Goal: Task Accomplishment & Management: Manage account settings

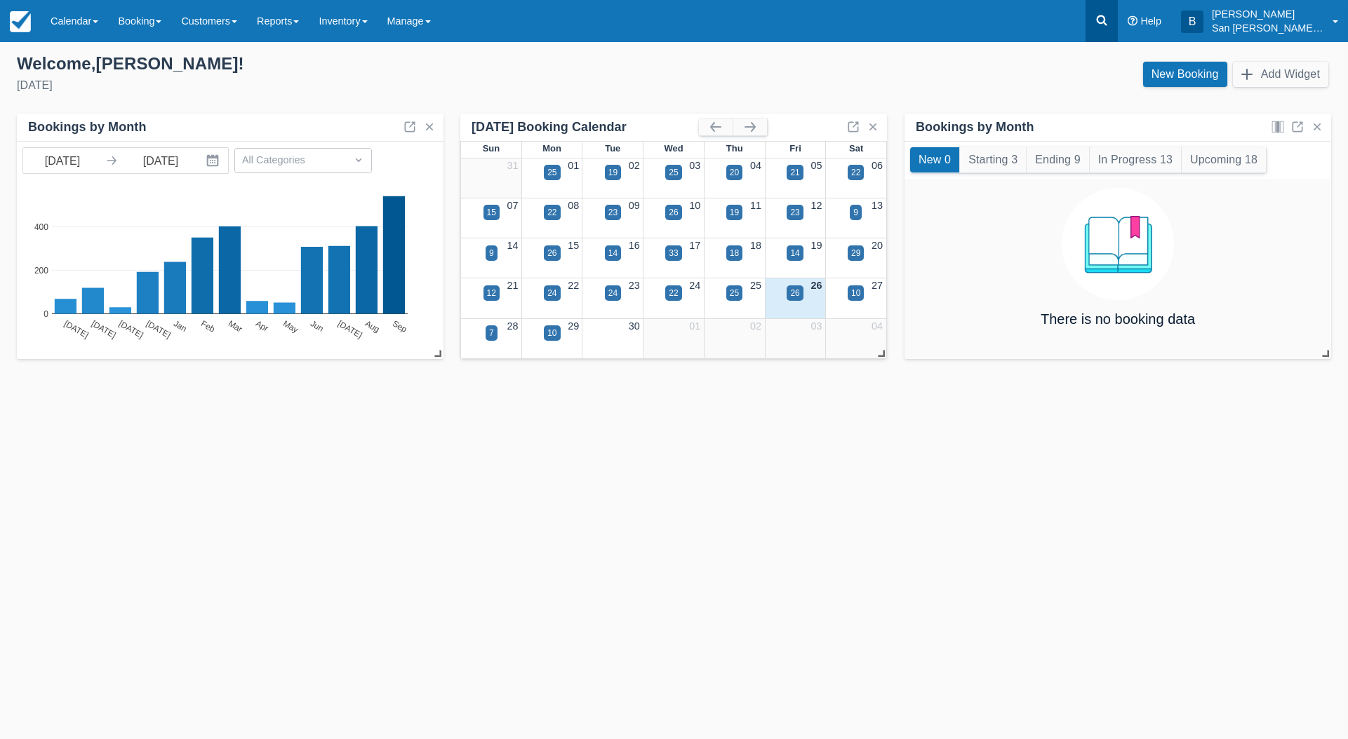
click at [1108, 27] on icon at bounding box center [1101, 20] width 14 height 14
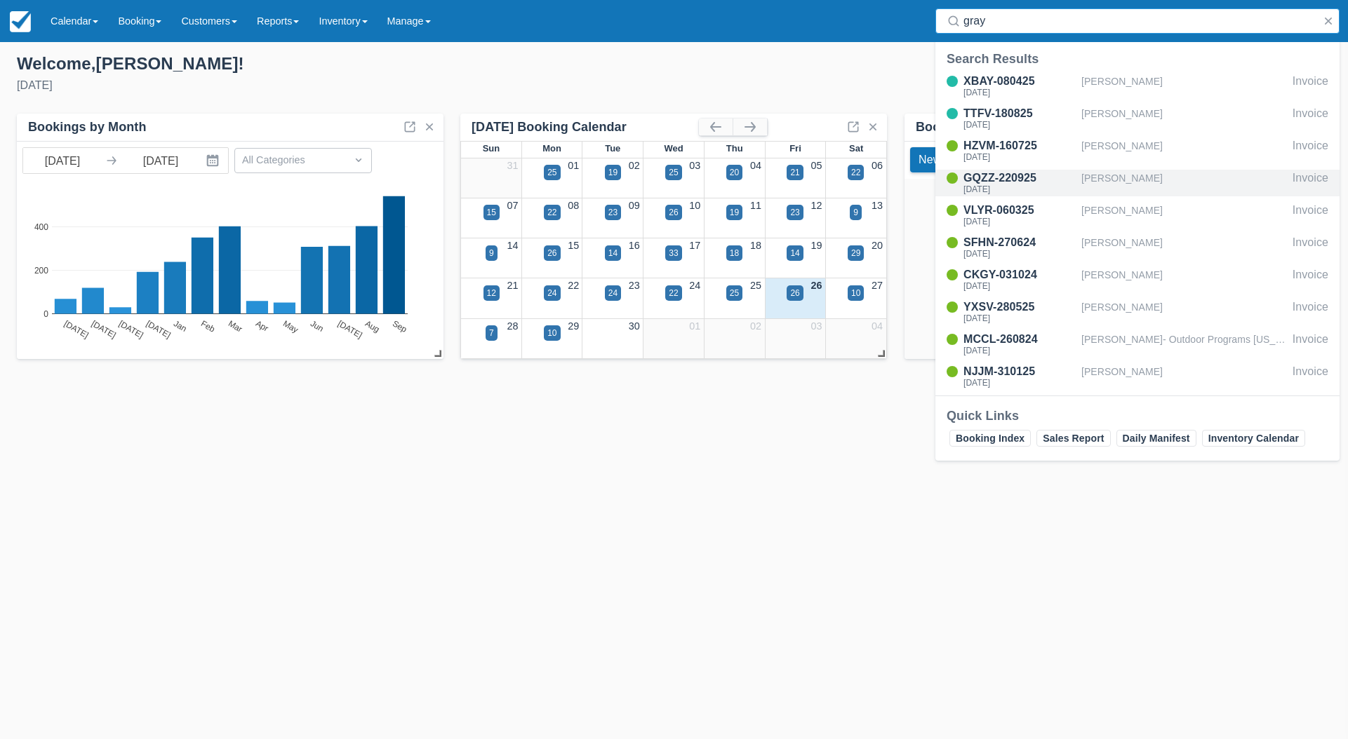
type input "gray"
click at [1019, 180] on div "GQZZ-220925" at bounding box center [1019, 178] width 112 height 17
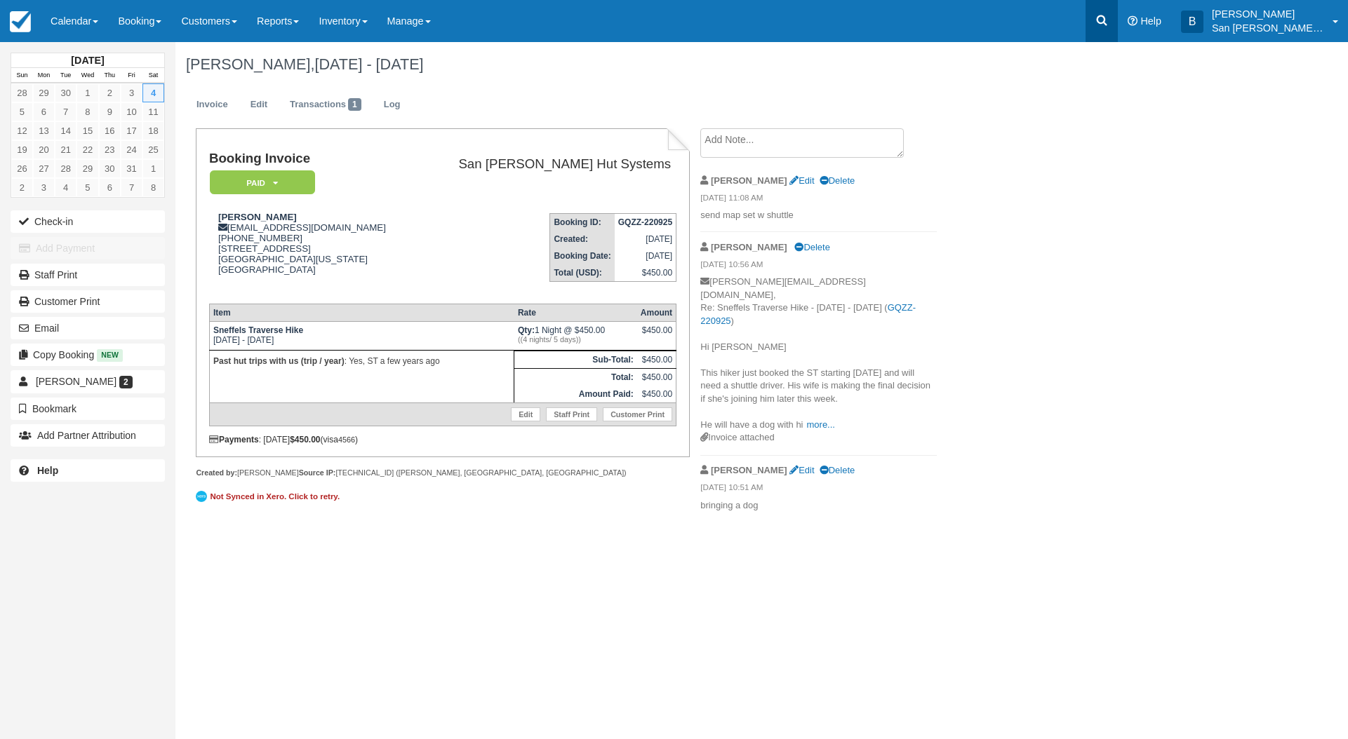
click at [1108, 18] on icon at bounding box center [1101, 20] width 14 height 14
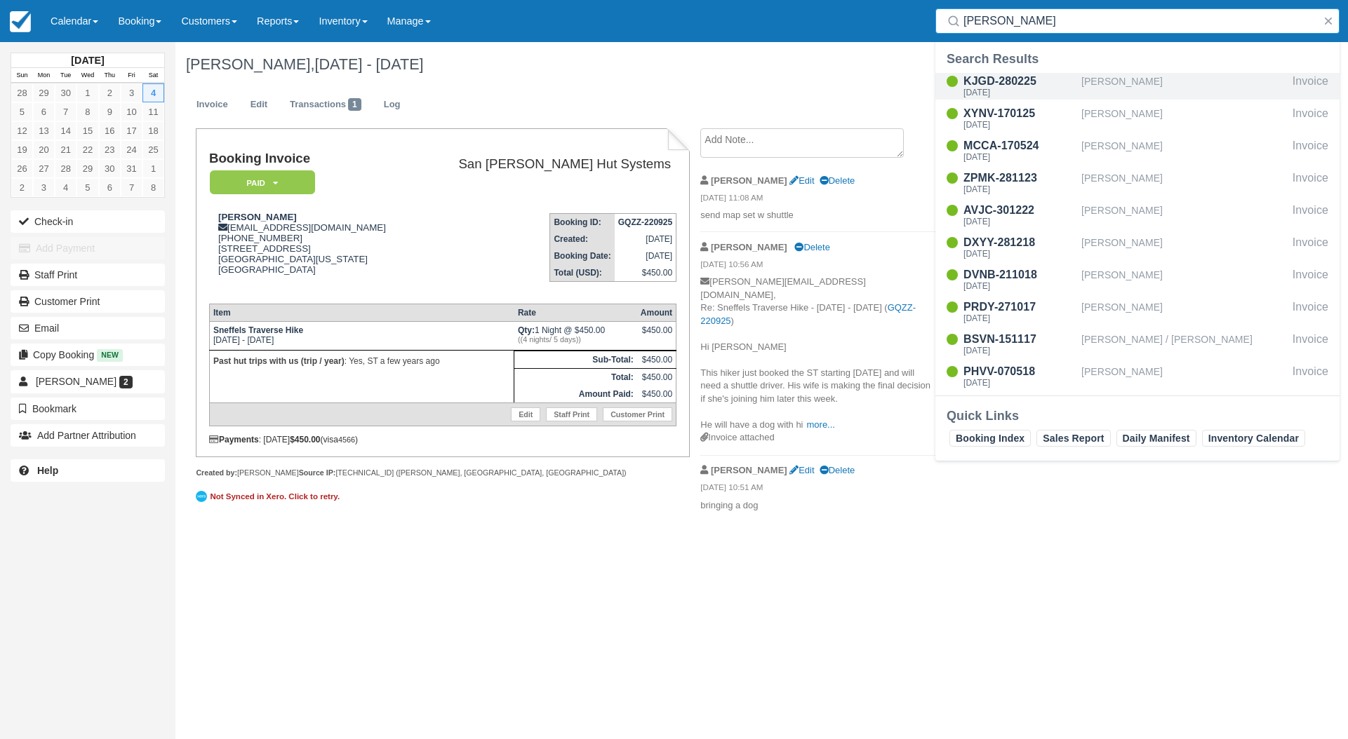
type input "[PERSON_NAME]"
click at [1010, 86] on div "KJGD-280225" at bounding box center [1019, 81] width 112 height 17
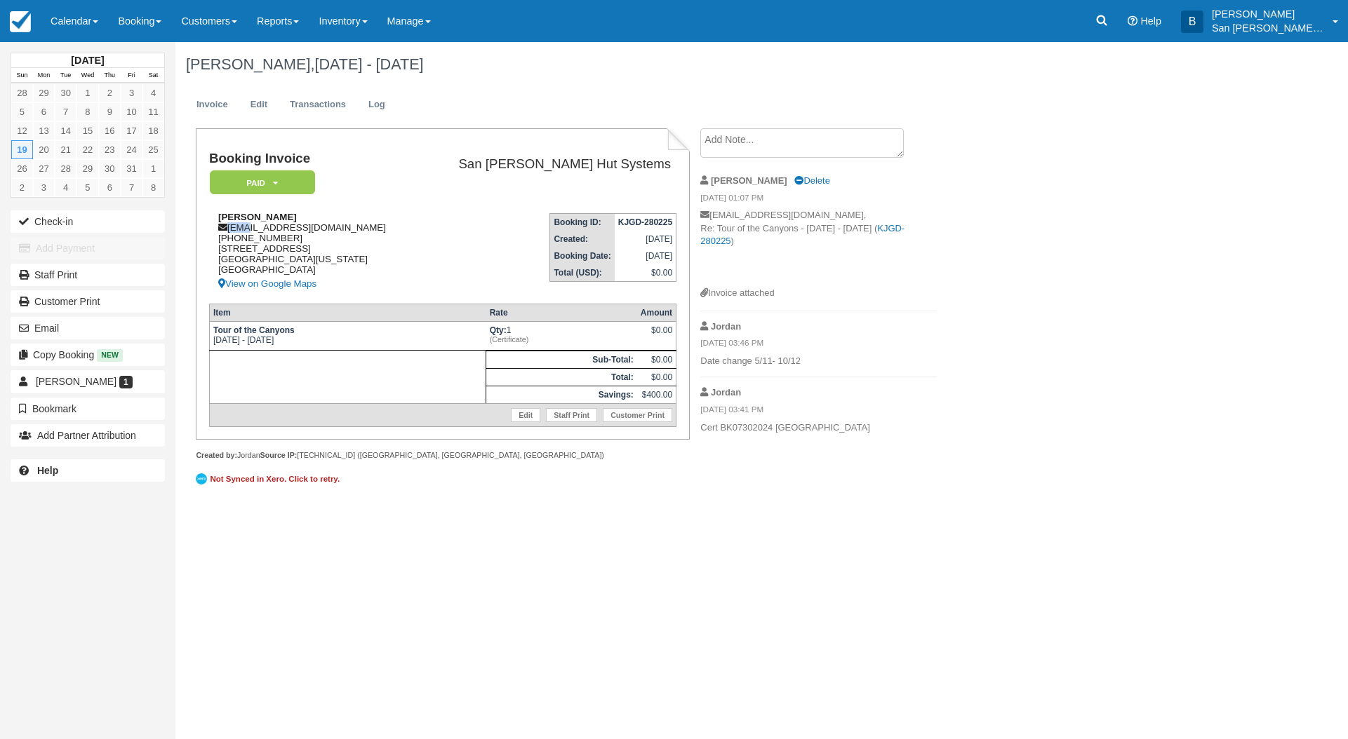
drag, startPoint x: 229, startPoint y: 228, endPoint x: 244, endPoint y: 227, distance: 15.4
click at [244, 227] on div "Jenn Moore jenn80461@gmail.com 1 (315) 322-1303 3585 G Road Palisade, Colorado,…" at bounding box center [312, 252] width 206 height 81
click at [356, 189] on td "Booking Invoice Paid   Pending Reserved Deposit Waiting Cancelled Void Shuttle" at bounding box center [312, 177] width 206 height 51
drag, startPoint x: 229, startPoint y: 232, endPoint x: 369, endPoint y: 233, distance: 139.6
click at [369, 233] on div "Jenn Moore jenn80461@gmail.com 1 (315) 322-1303 3585 G Road Palisade, Colorado,…" at bounding box center [312, 252] width 206 height 81
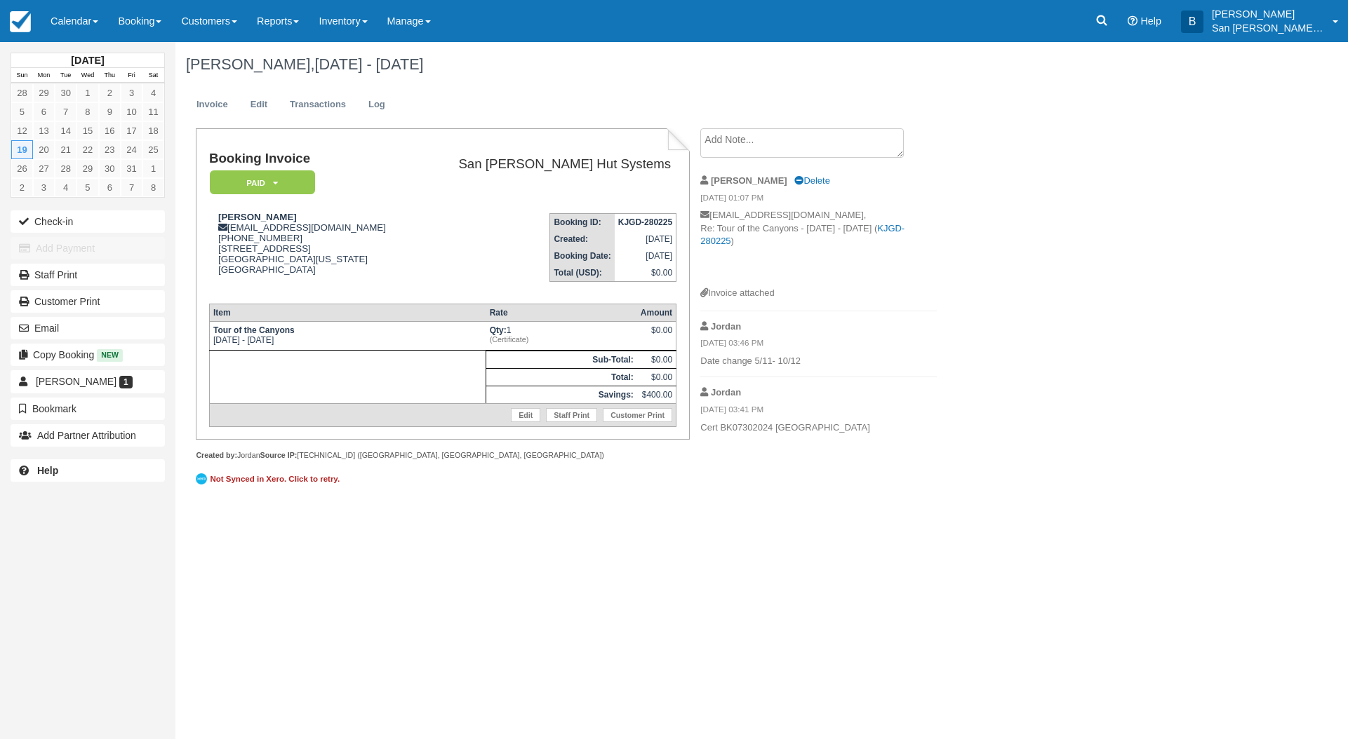
click at [436, 224] on td "Booking ID: KJGD-280225 Created: February 28, 2025 Booking Date: October 19, 20…" at bounding box center [545, 247] width 261 height 90
drag, startPoint x: 231, startPoint y: 232, endPoint x: 328, endPoint y: 227, distance: 97.6
click at [328, 227] on div "Jenn Moore jenn80461@gmail.com 1 (315) 322-1303 3585 G Road Palisade, Colorado,…" at bounding box center [312, 252] width 206 height 81
copy div "jenn80461@gmail.com"
click at [146, 31] on link "Booking" at bounding box center [139, 21] width 63 height 42
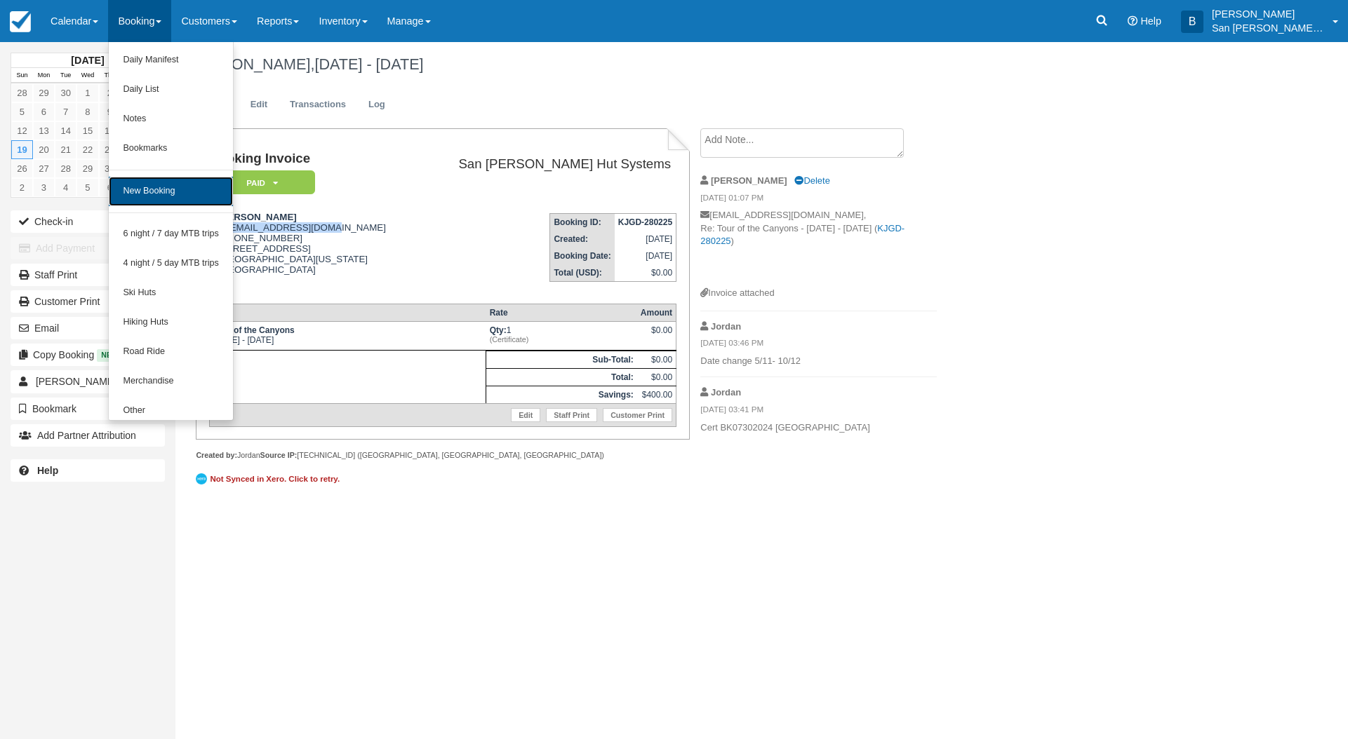
click at [182, 203] on link "New Booking" at bounding box center [171, 191] width 124 height 29
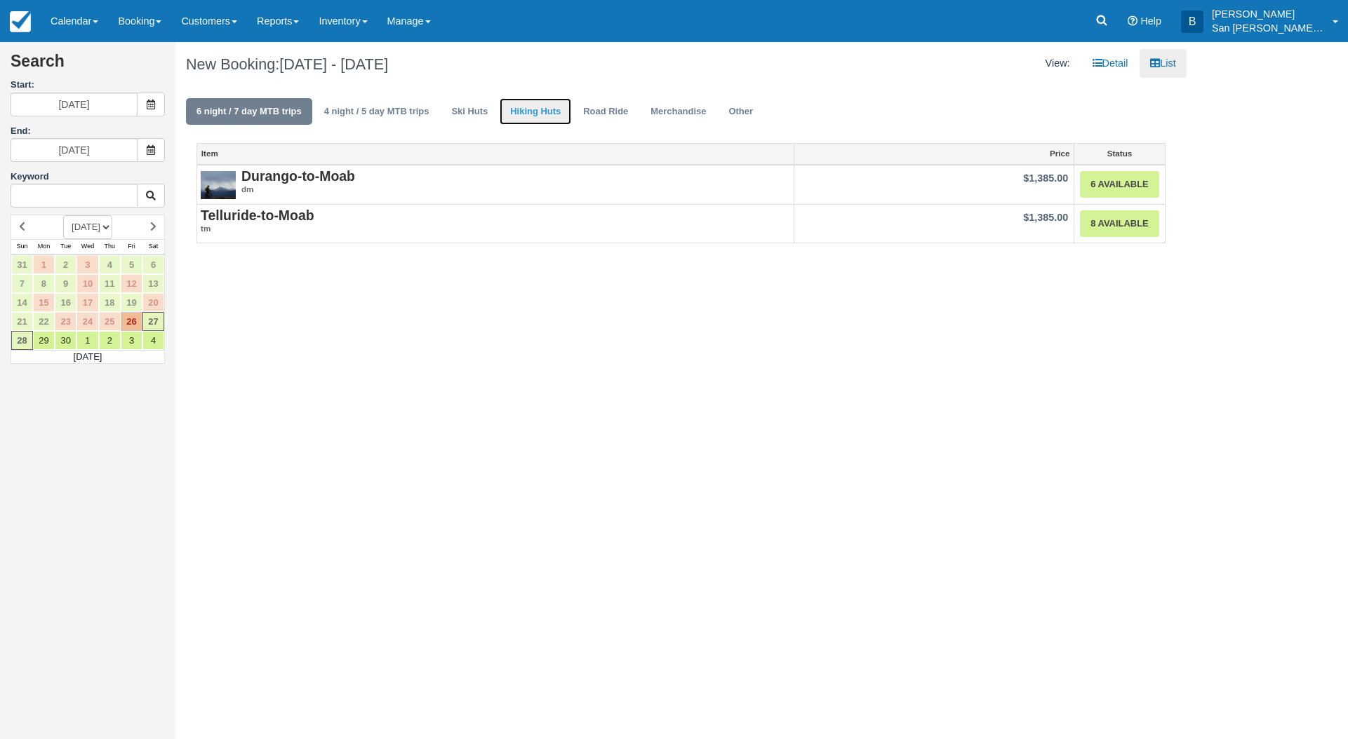
click at [504, 112] on link "Hiking Huts" at bounding box center [535, 111] width 72 height 27
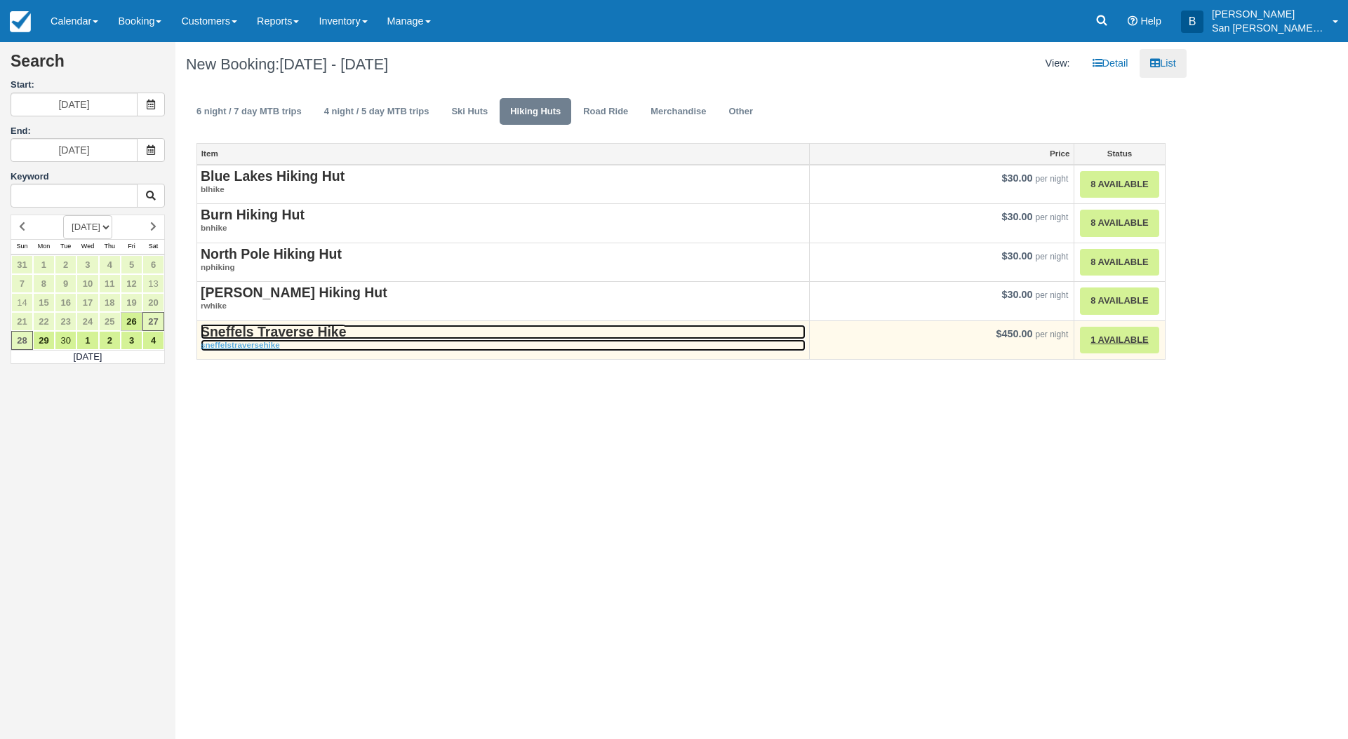
click at [304, 337] on strong "Sneffels Traverse Hike" at bounding box center [273, 331] width 145 height 15
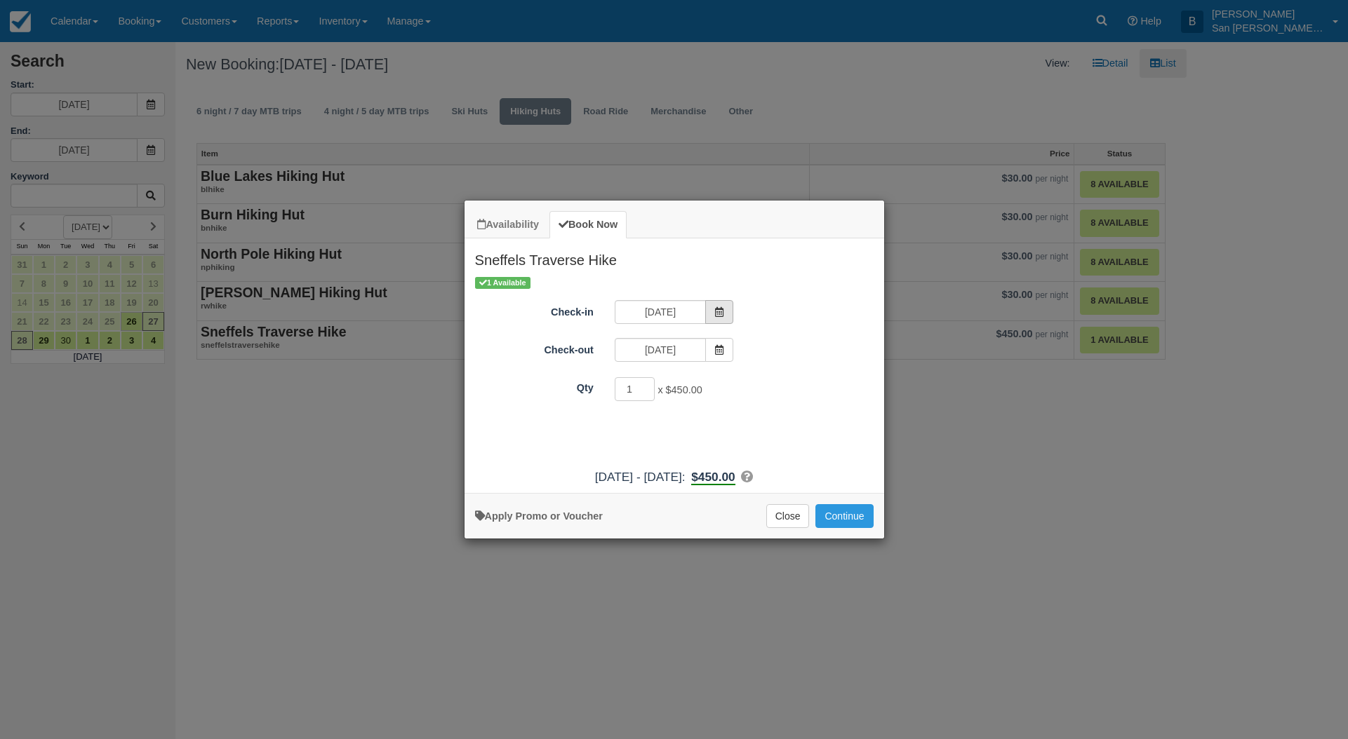
click at [715, 315] on icon "Item Modal" at bounding box center [719, 312] width 10 height 10
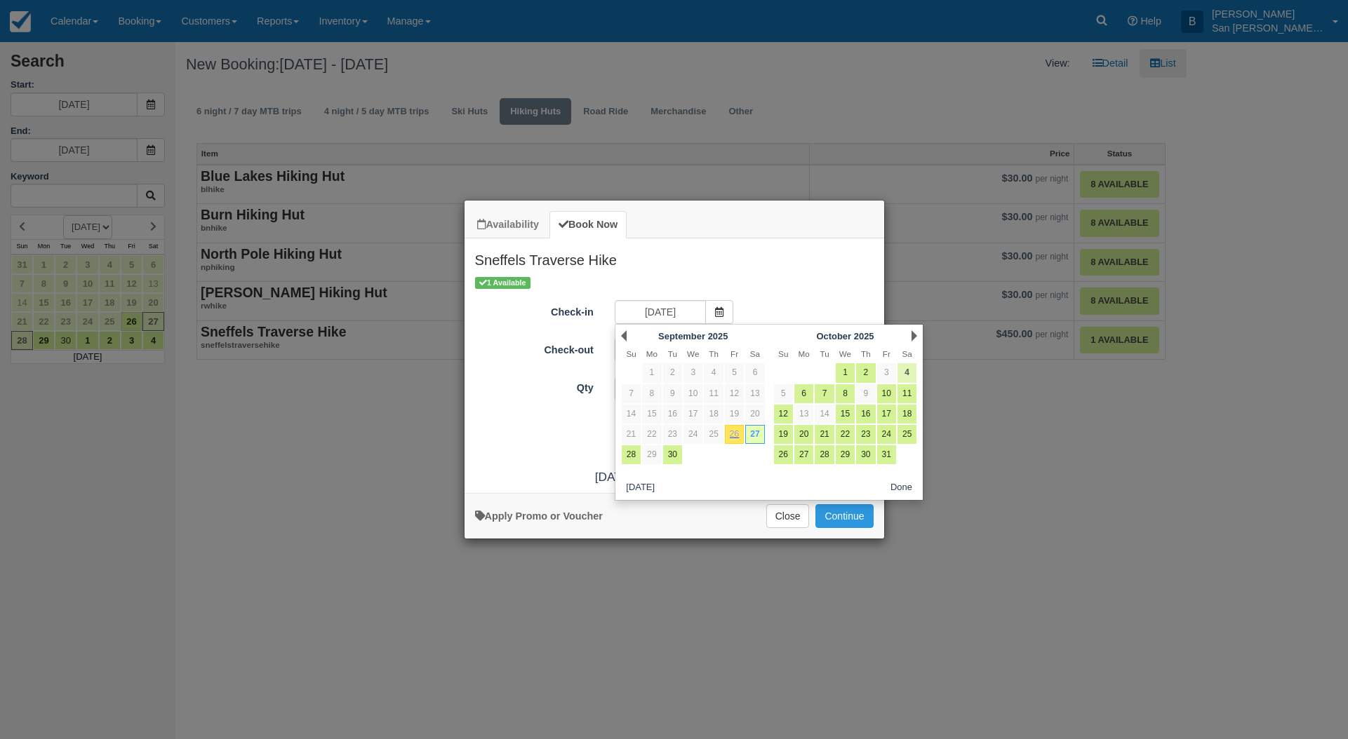
click at [908, 375] on link "4" at bounding box center [906, 372] width 19 height 19
type input "10/04/25"
type input "10/05/25"
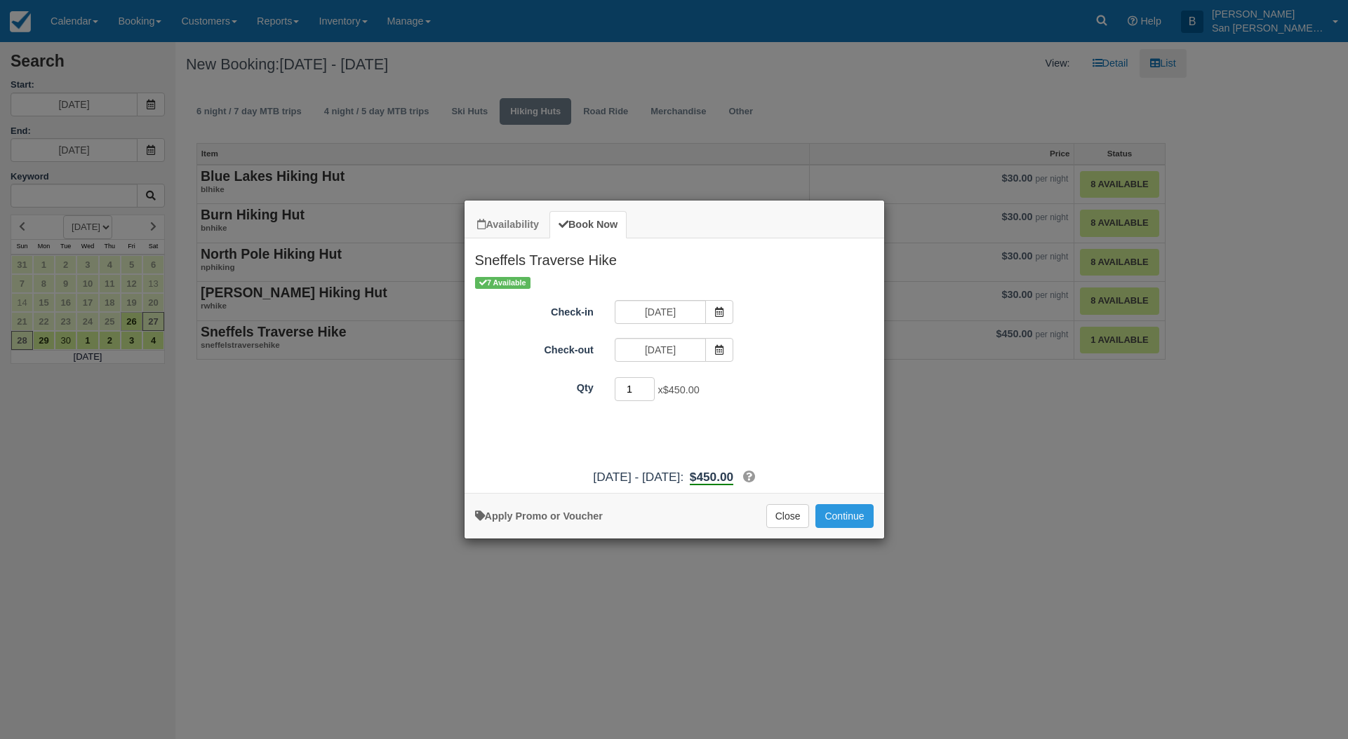
drag, startPoint x: 640, startPoint y: 391, endPoint x: 614, endPoint y: 391, distance: 26.7
click at [615, 391] on input "1" at bounding box center [635, 389] width 41 height 24
type input "6"
click at [853, 521] on button "Continue" at bounding box center [844, 516] width 58 height 24
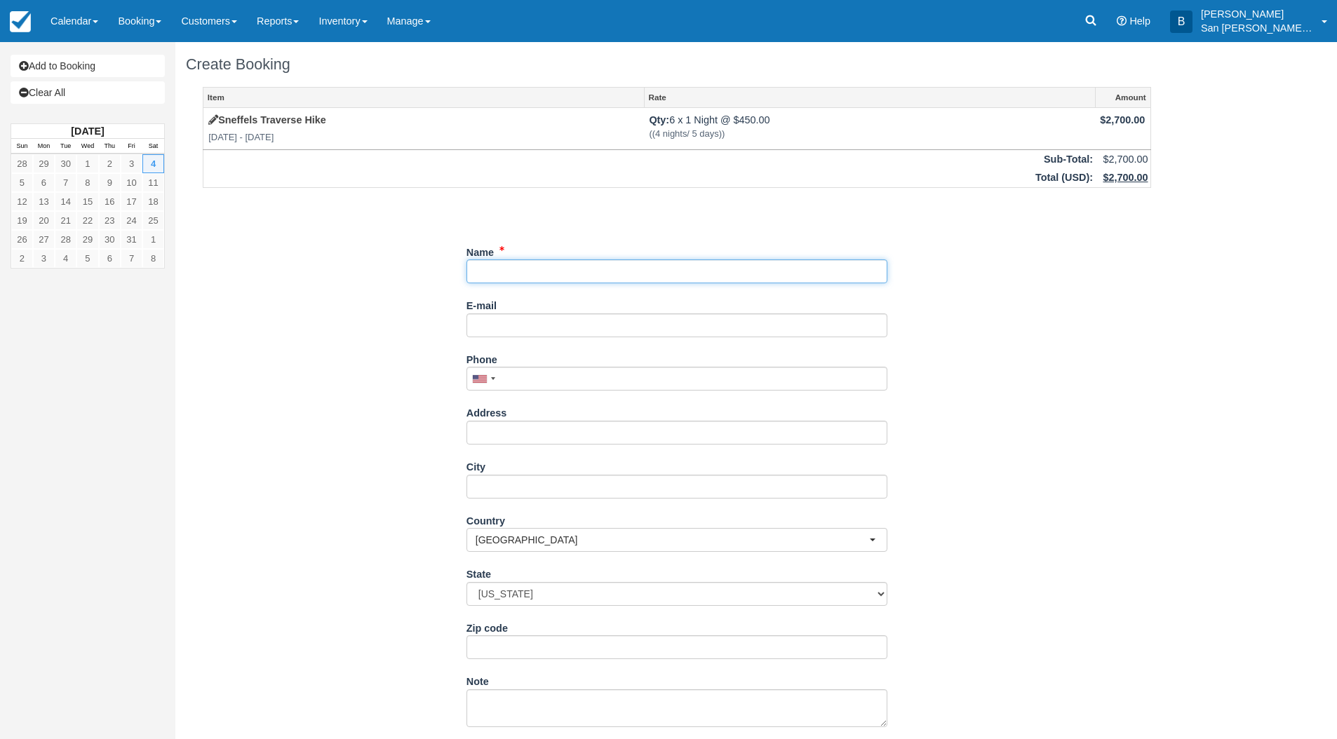
click at [525, 269] on input "Name" at bounding box center [677, 272] width 421 height 24
type input "[PERSON_NAME]"
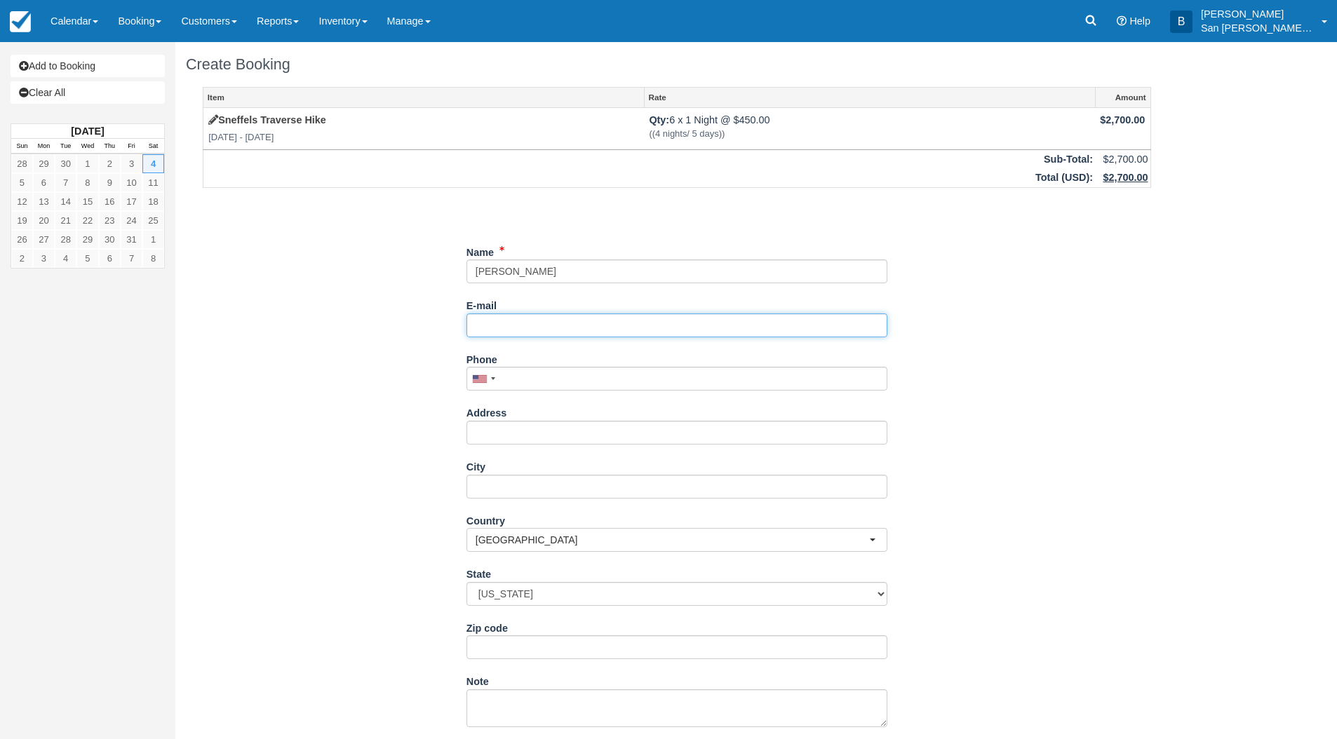
click at [512, 329] on input "E-mail" at bounding box center [677, 326] width 421 height 24
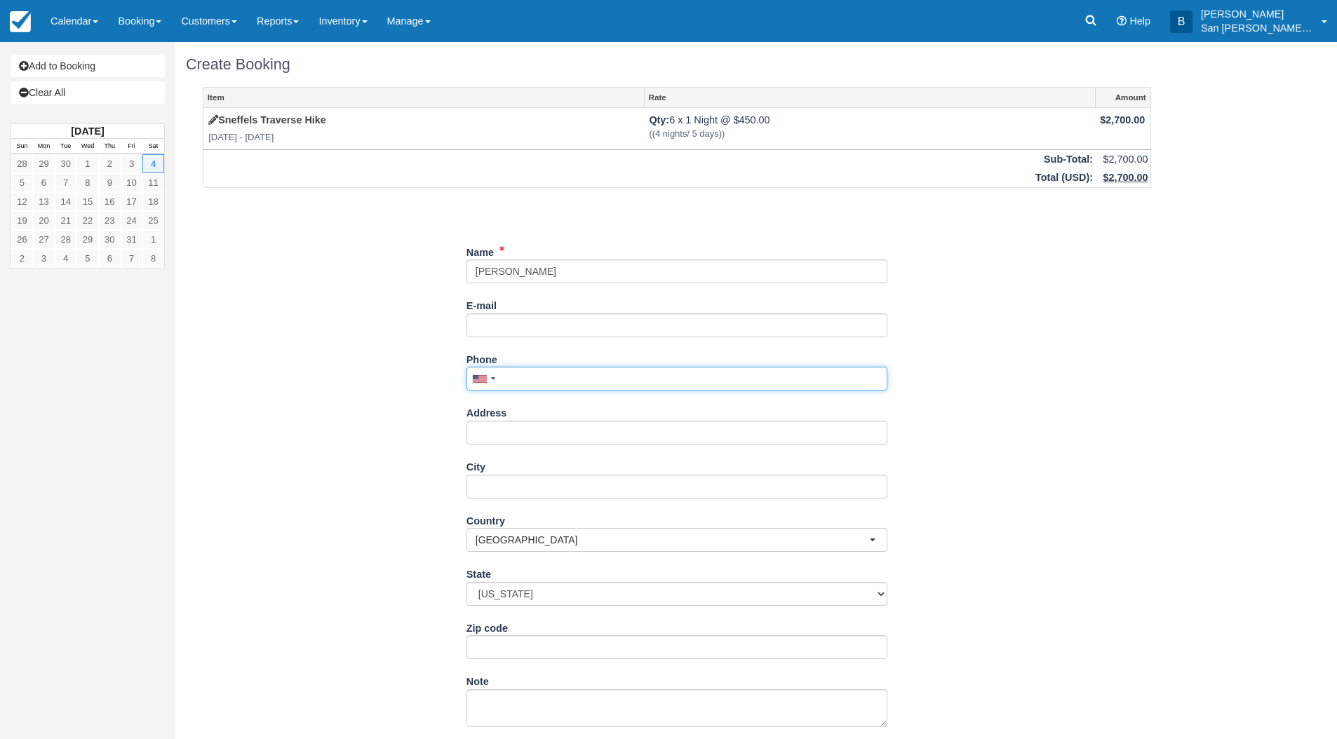
click at [577, 377] on input "Phone" at bounding box center [677, 379] width 421 height 24
click at [518, 386] on input "Phone" at bounding box center [677, 379] width 421 height 24
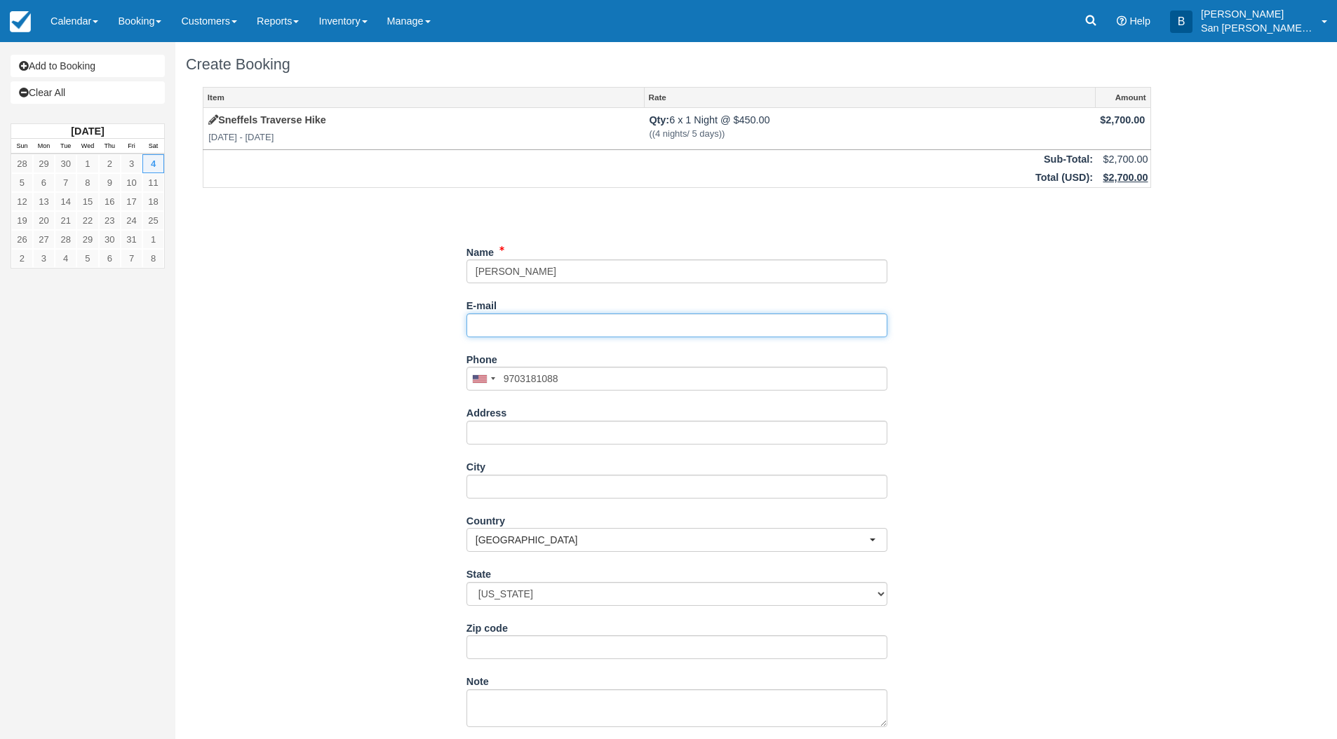
type input "[PHONE_NUMBER]"
click at [521, 323] on input "E-mail" at bounding box center [677, 326] width 421 height 24
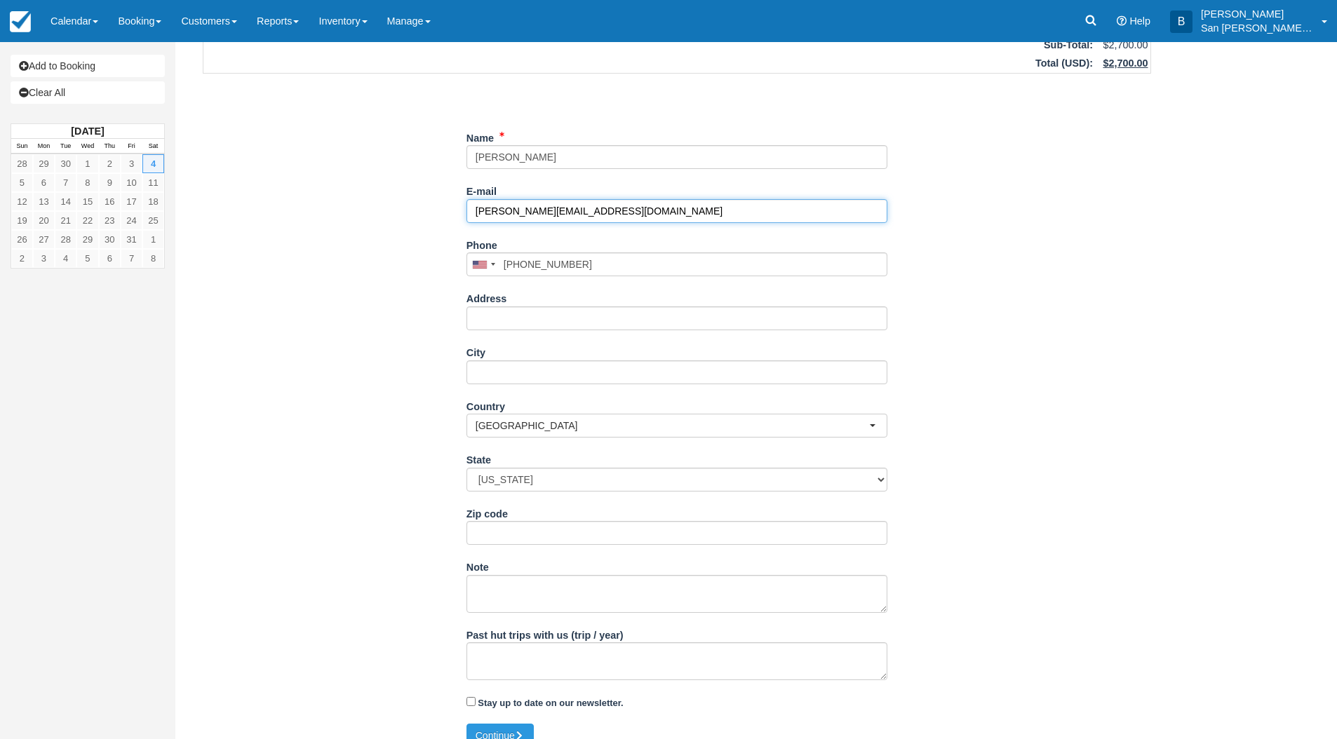
scroll to position [133, 0]
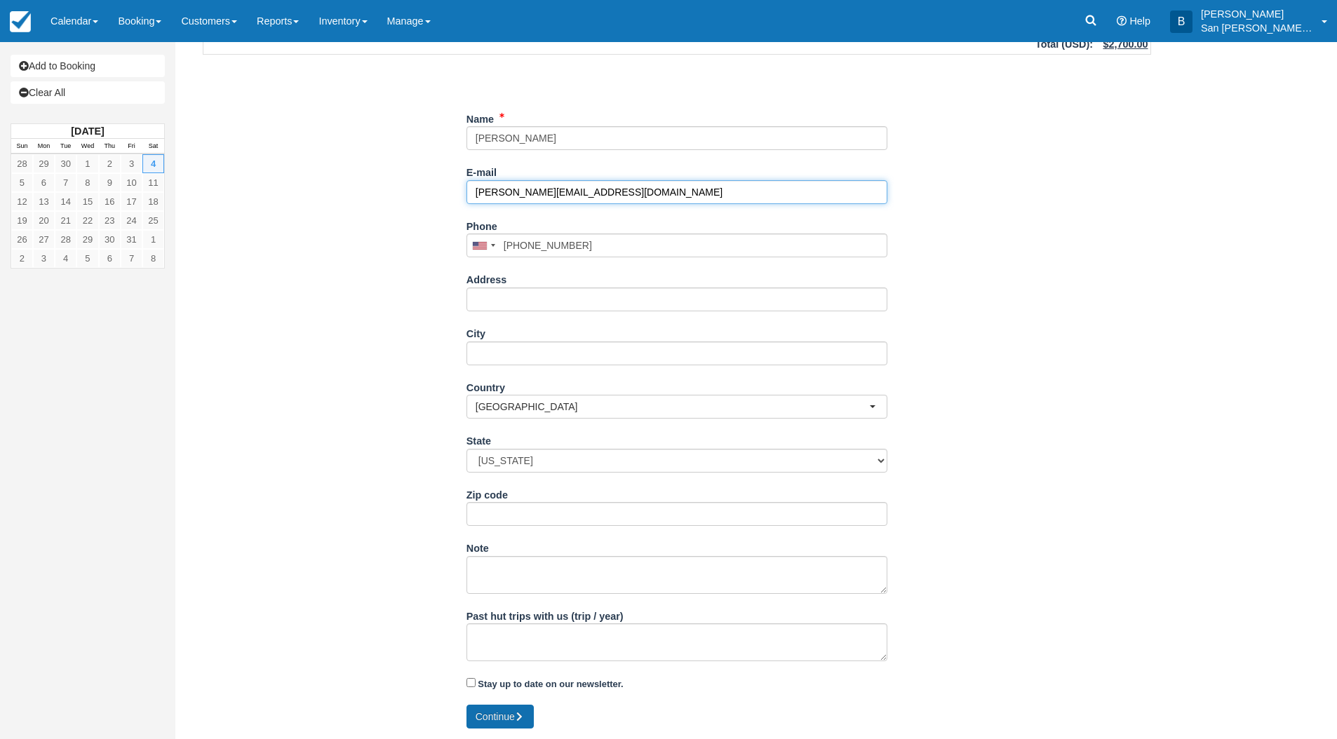
type input "[PERSON_NAME][EMAIL_ADDRESS][DOMAIN_NAME]"
click at [508, 715] on button "Continue" at bounding box center [500, 717] width 67 height 24
type input "+19703181088"
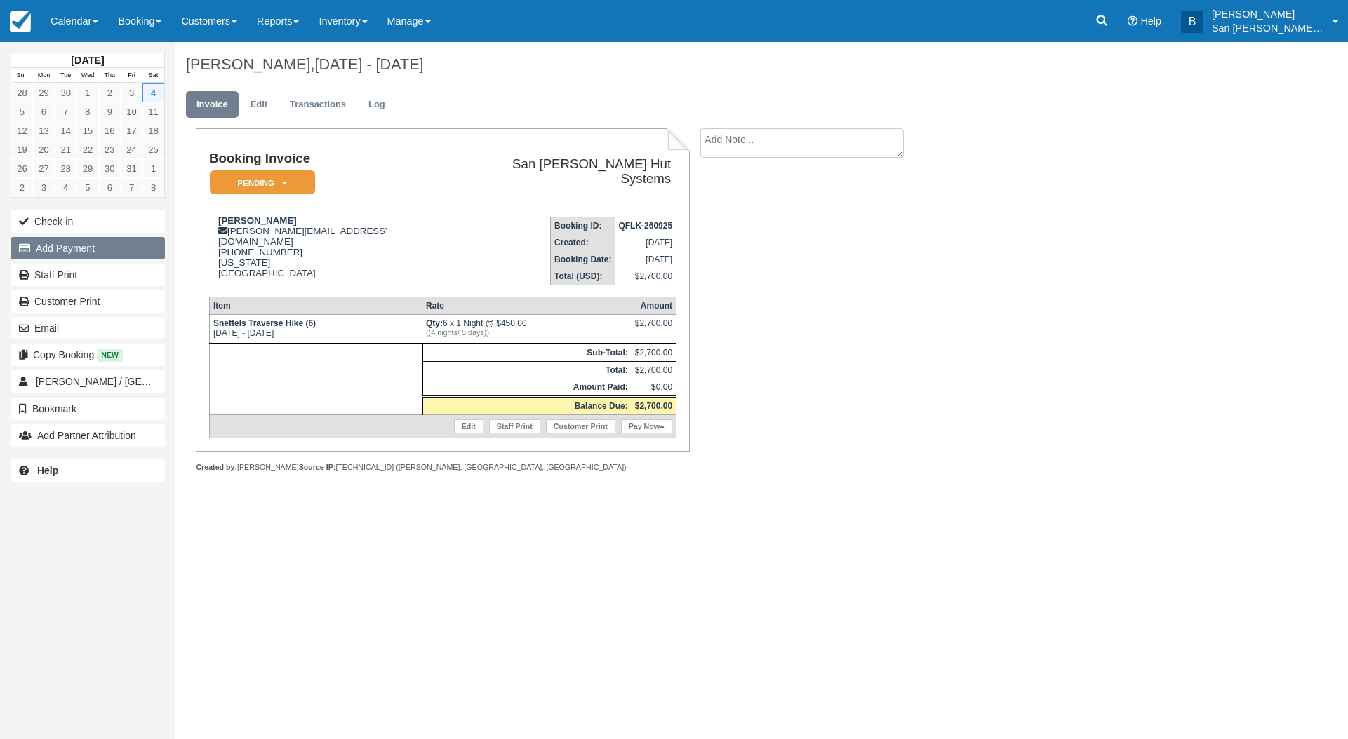
click at [76, 244] on button "Add Payment" at bounding box center [88, 248] width 154 height 22
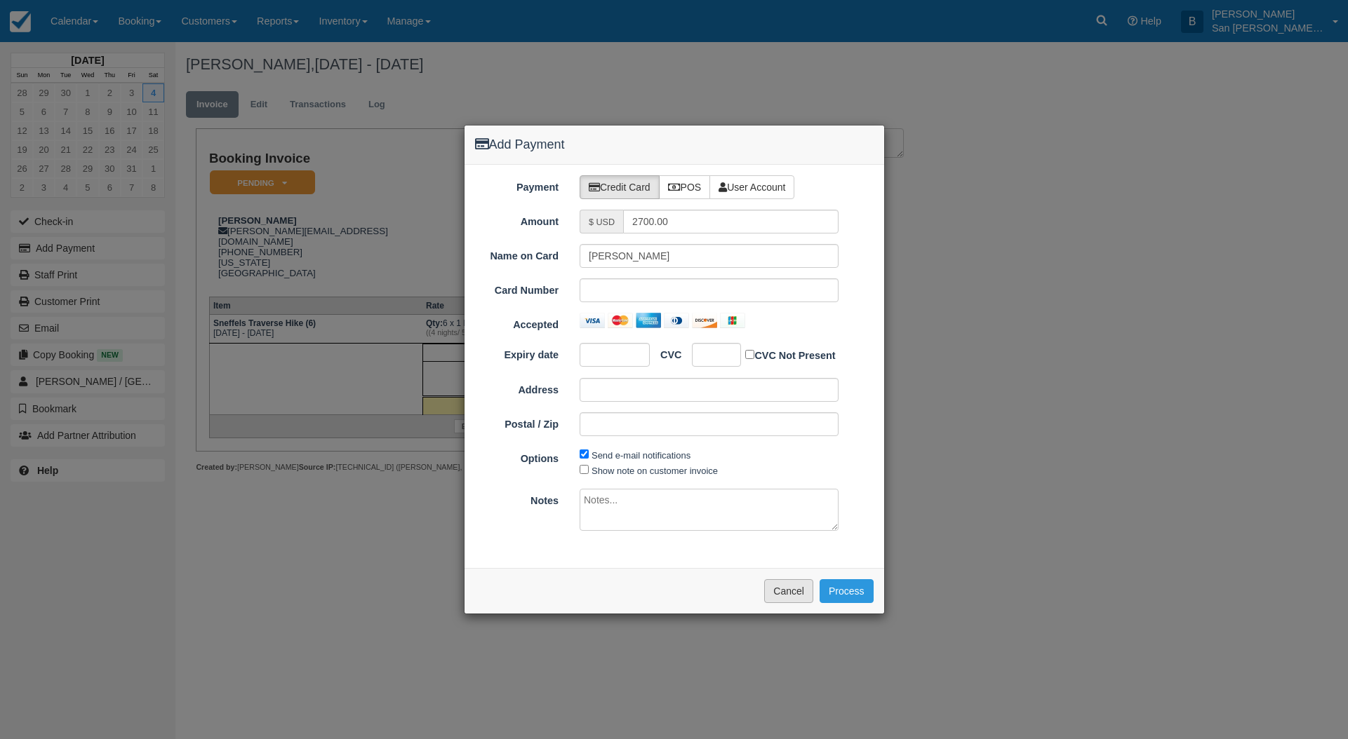
click at [803, 595] on button "Cancel" at bounding box center [788, 591] width 49 height 24
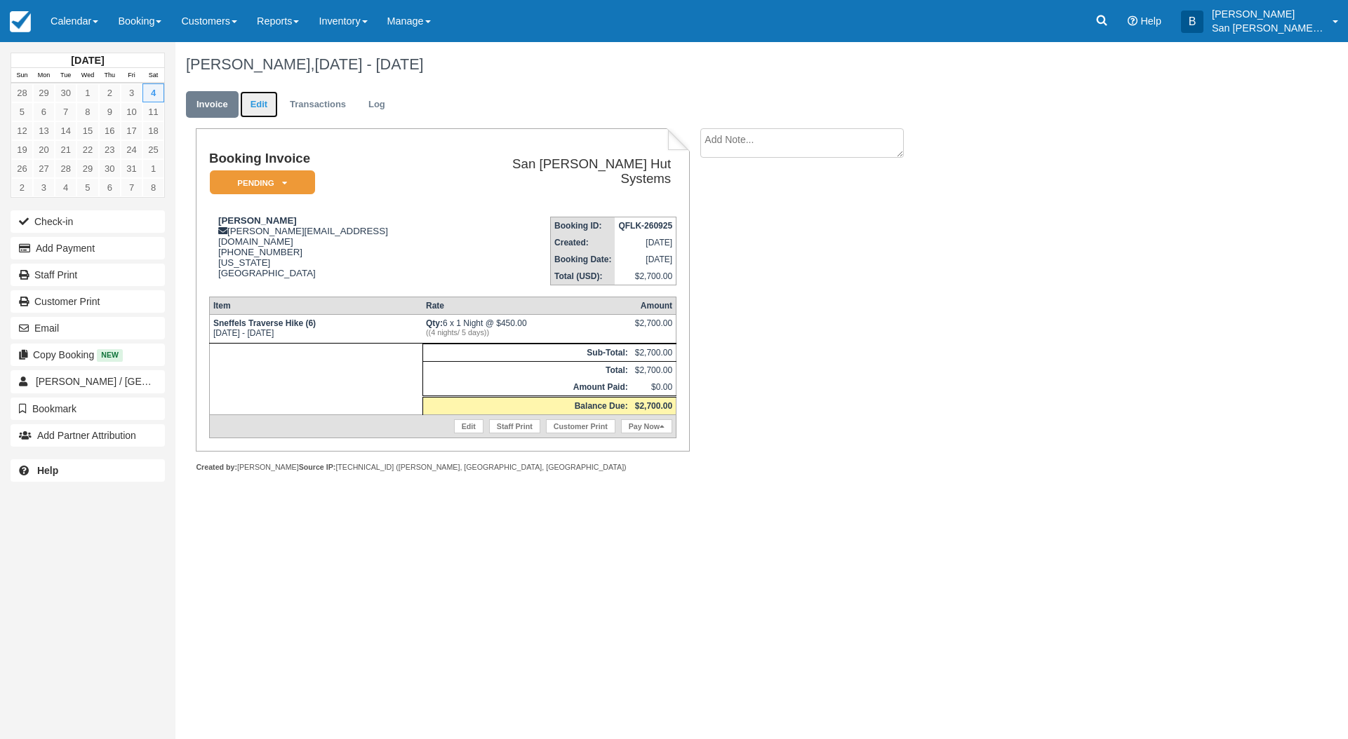
click at [254, 99] on link "Edit" at bounding box center [259, 104] width 38 height 27
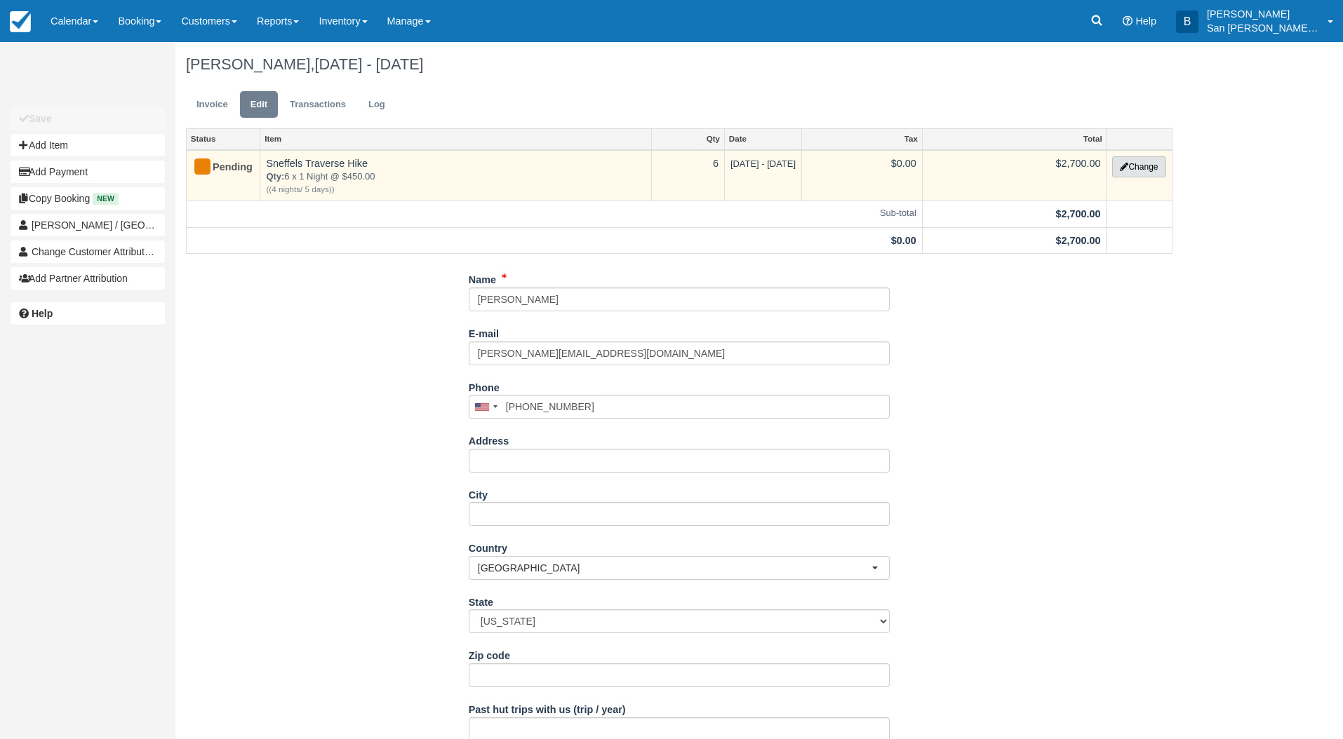
click at [1129, 168] on button "Change" at bounding box center [1138, 166] width 53 height 21
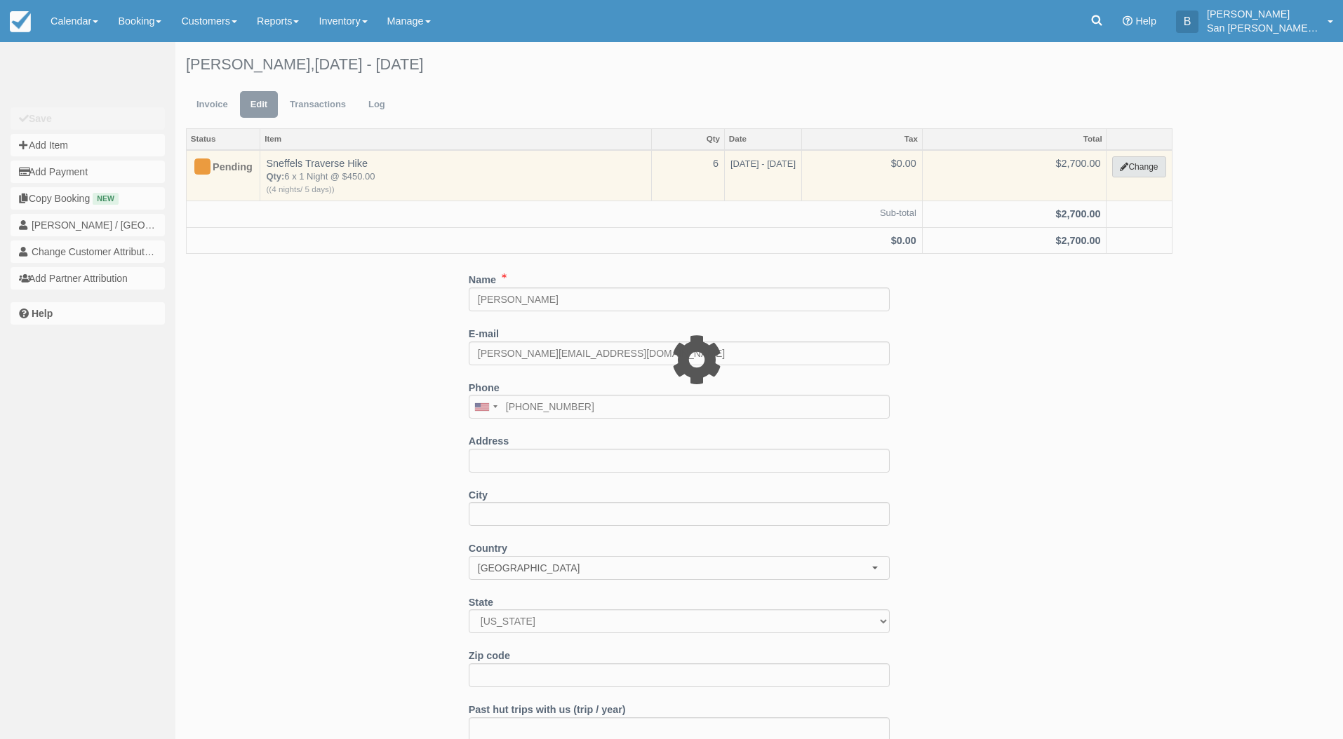
select select "12"
type input "2700.00"
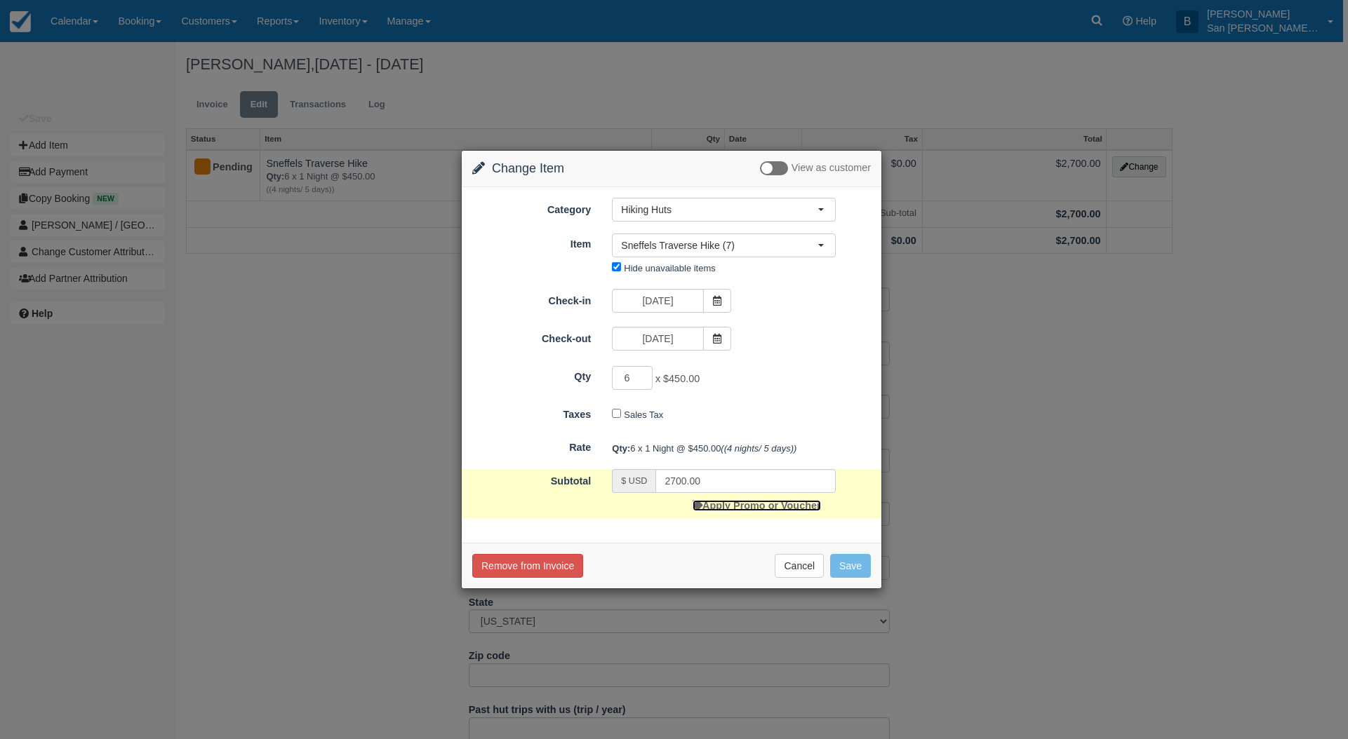
click at [803, 506] on link "Apply Promo or Voucher" at bounding box center [756, 505] width 128 height 11
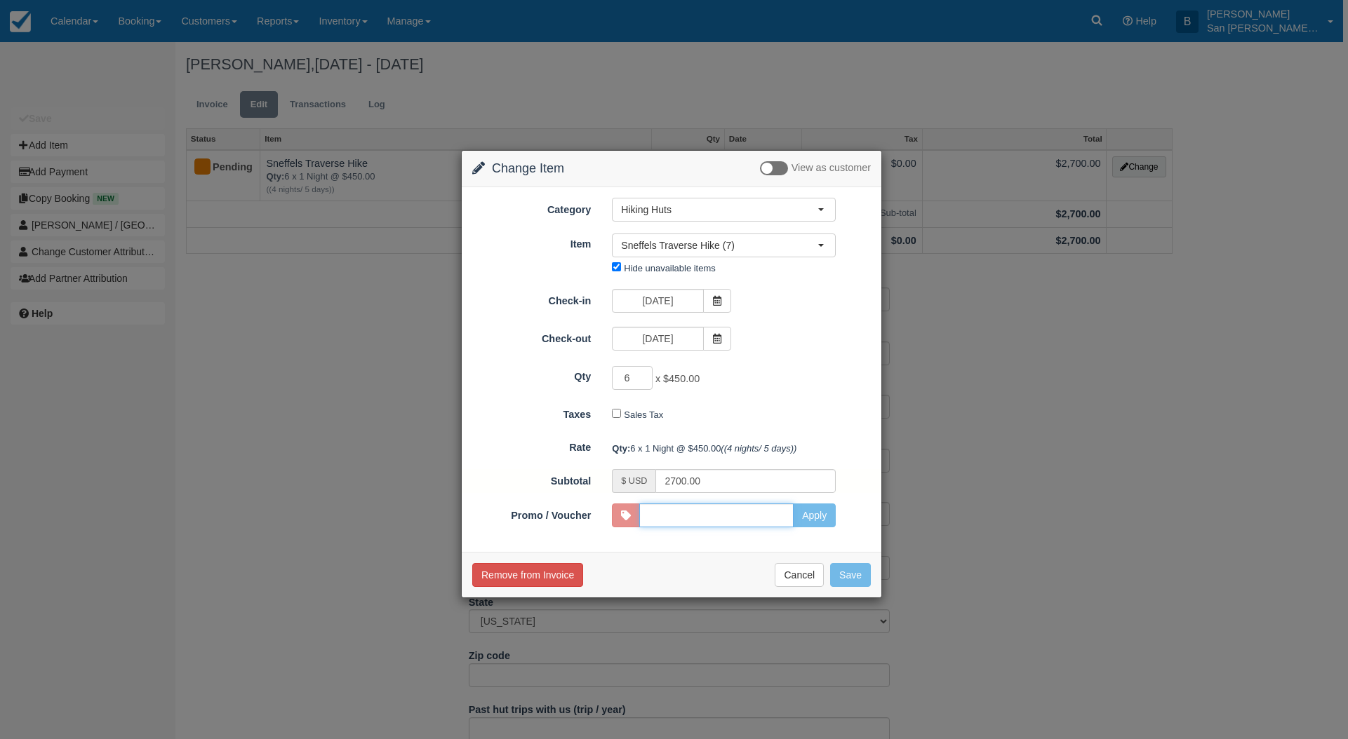
click at [779, 517] on input "Promo / Voucher" at bounding box center [716, 516] width 154 height 24
type input "Staff"
click at [814, 518] on button "Apply" at bounding box center [814, 516] width 43 height 24
type input "0.00"
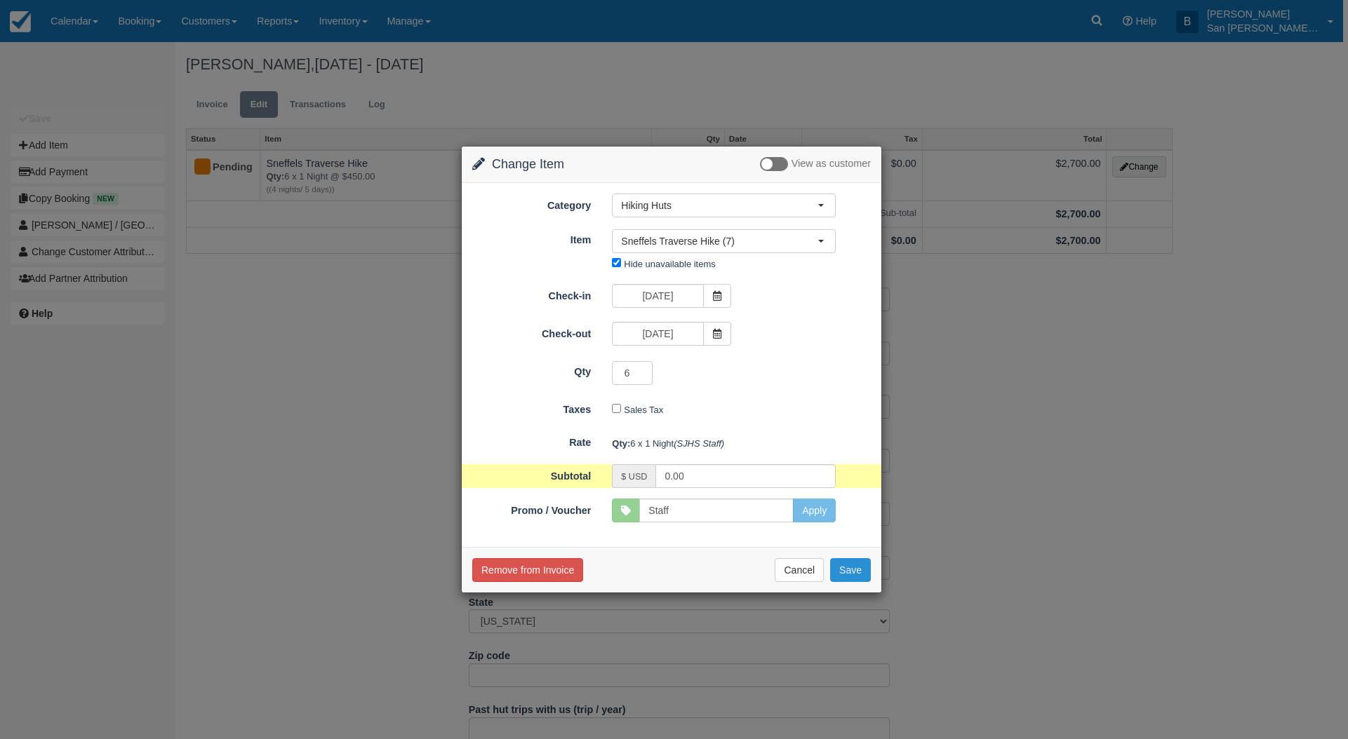
click at [840, 580] on button "Save" at bounding box center [850, 570] width 41 height 24
checkbox input "false"
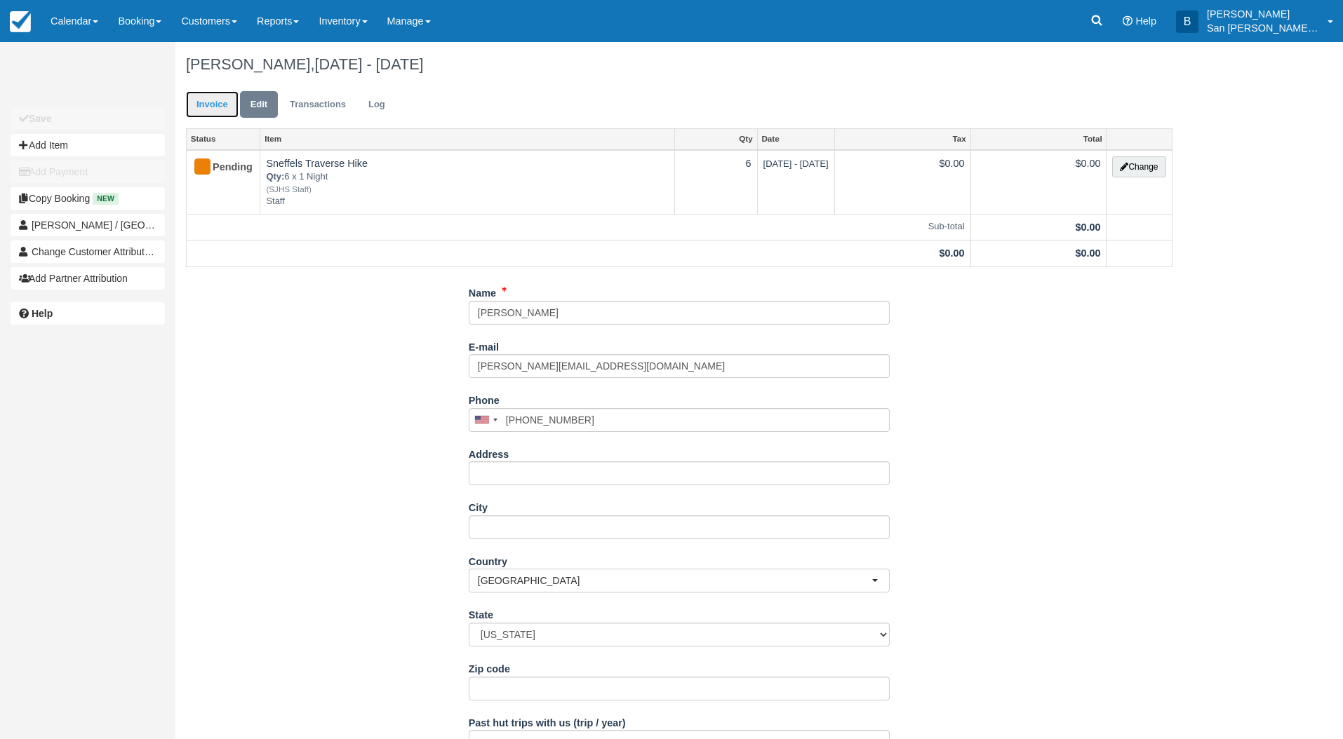
click at [214, 101] on link "Invoice" at bounding box center [212, 104] width 53 height 27
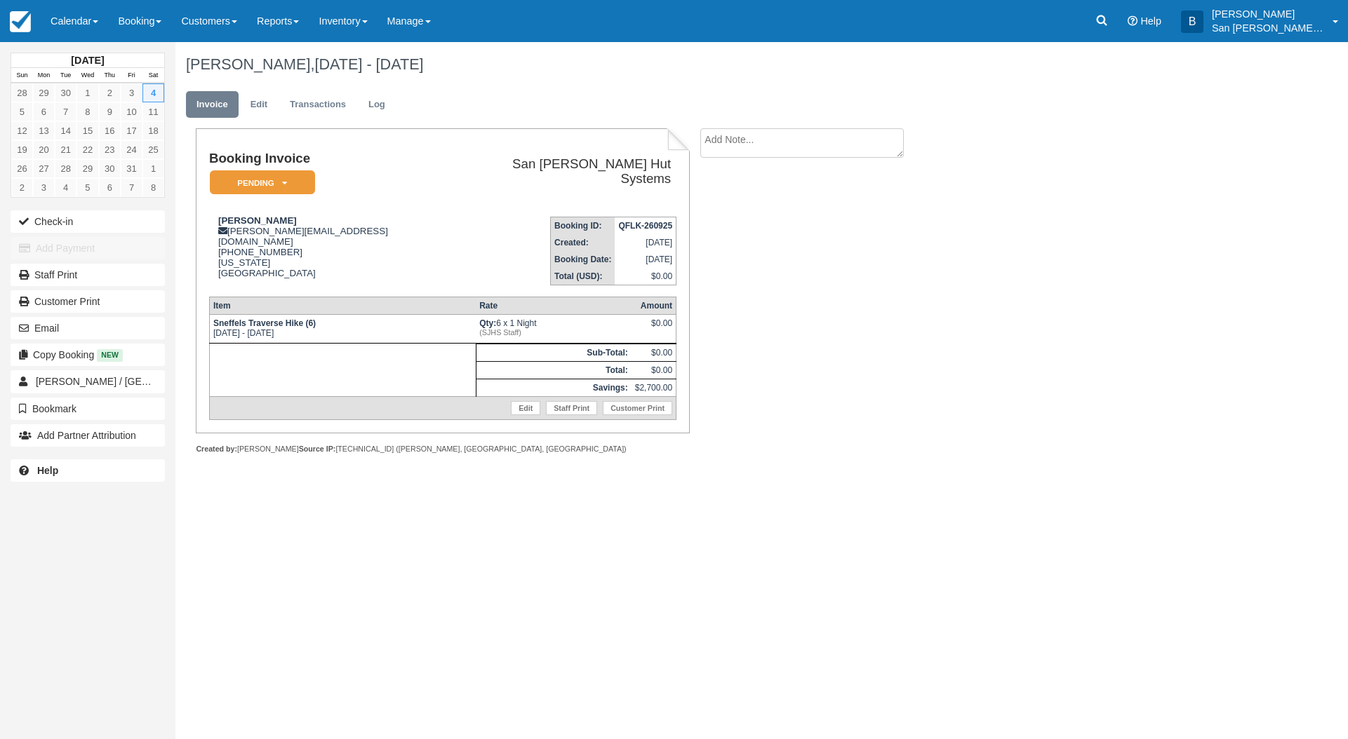
click at [1085, 22] on div "Menu Calendar Customer Inventory Month Week Day Booking Daily Manifest Daily Li…" at bounding box center [674, 21] width 1348 height 42
click at [1108, 20] on icon at bounding box center [1101, 20] width 14 height 14
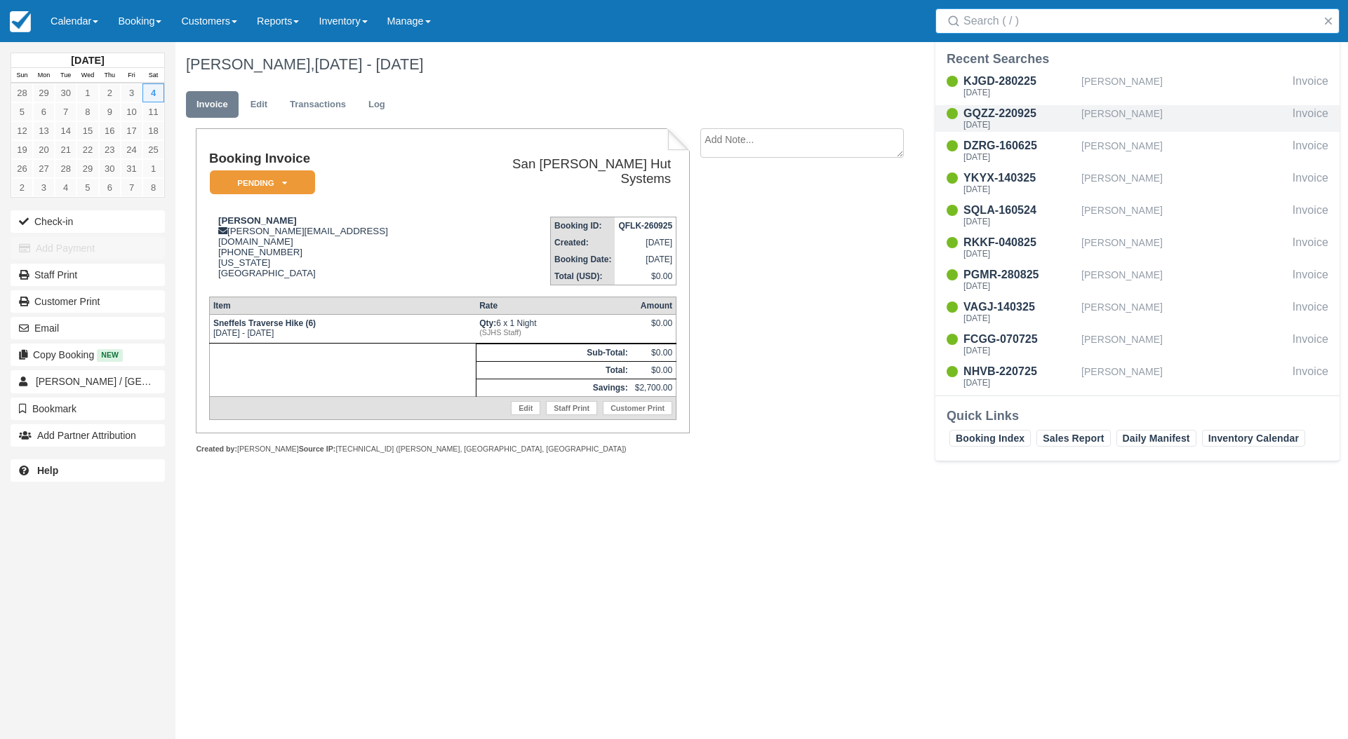
click at [1106, 117] on div "[PERSON_NAME]" at bounding box center [1184, 118] width 206 height 27
